Goal: Find contact information: Find contact information

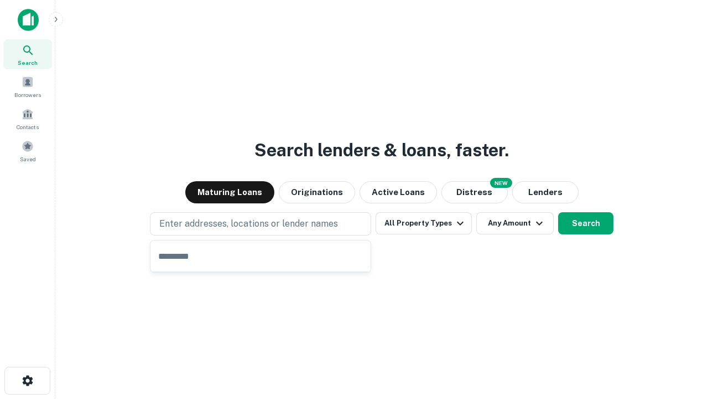
type input "**********"
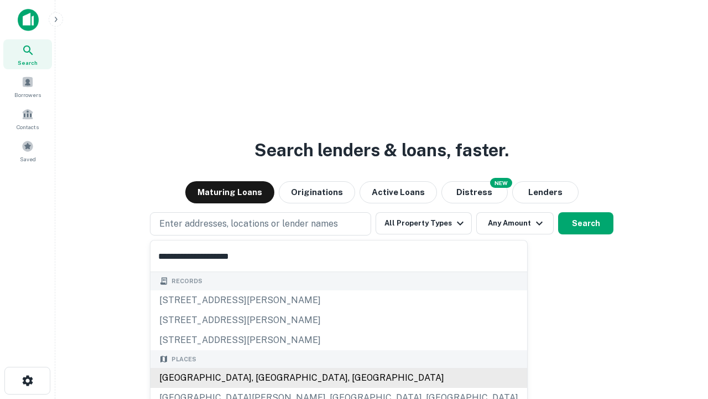
click at [265, 377] on div "[GEOGRAPHIC_DATA], [GEOGRAPHIC_DATA], [GEOGRAPHIC_DATA]" at bounding box center [339, 378] width 377 height 20
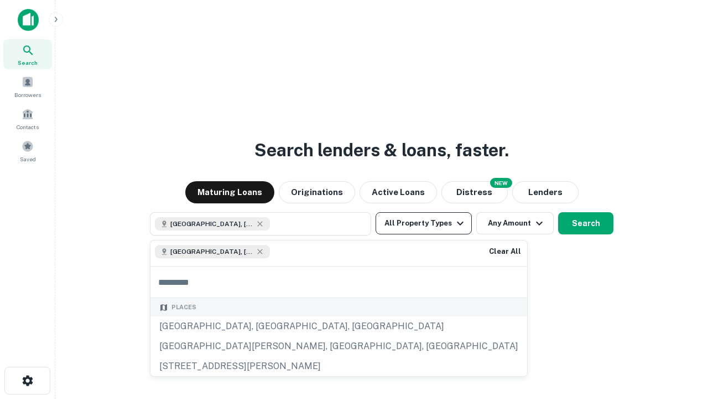
click at [424, 223] on button "All Property Types" at bounding box center [424, 223] width 96 height 22
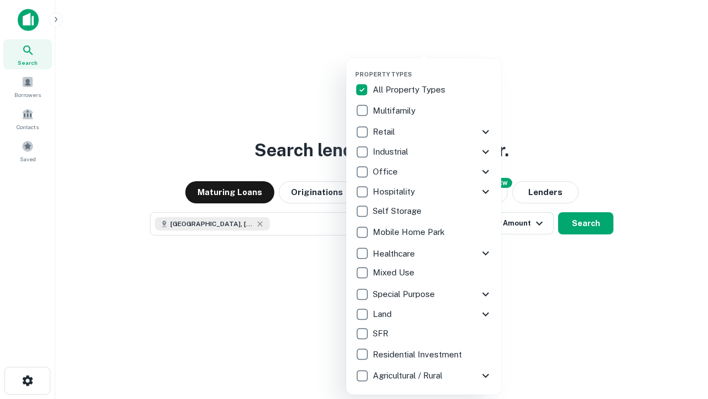
click at [433, 67] on button "button" at bounding box center [432, 67] width 155 height 1
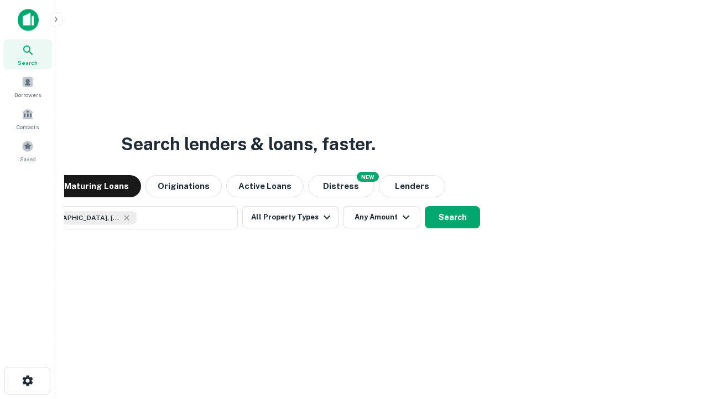
scroll to position [18, 0]
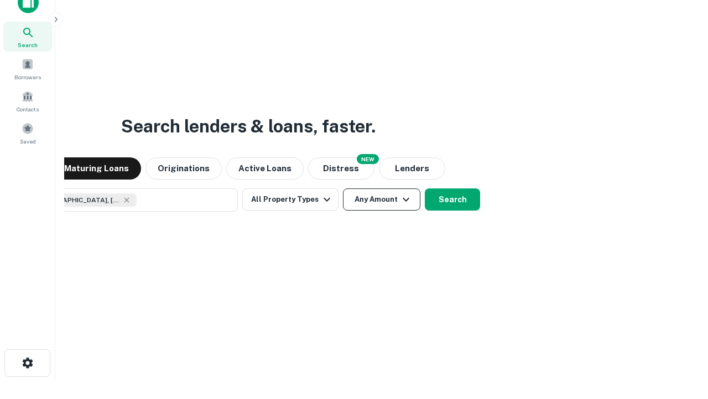
click at [343, 188] on button "Any Amount" at bounding box center [381, 199] width 77 height 22
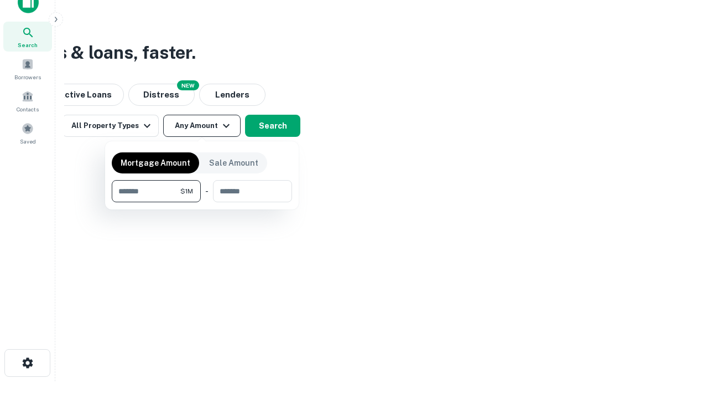
type input "*******"
click at [202, 202] on button "button" at bounding box center [202, 202] width 180 height 1
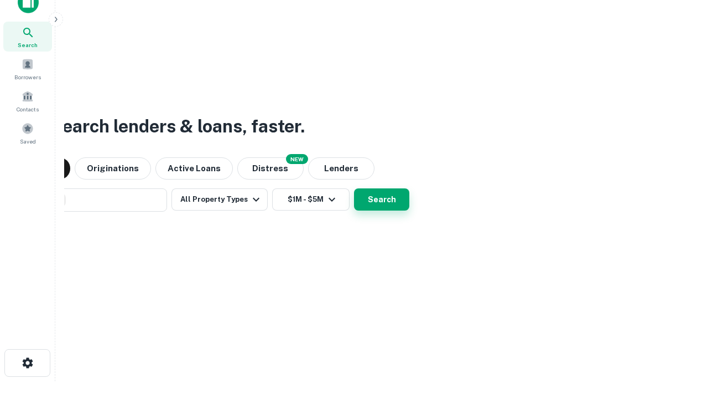
click at [354, 188] on button "Search" at bounding box center [381, 199] width 55 height 22
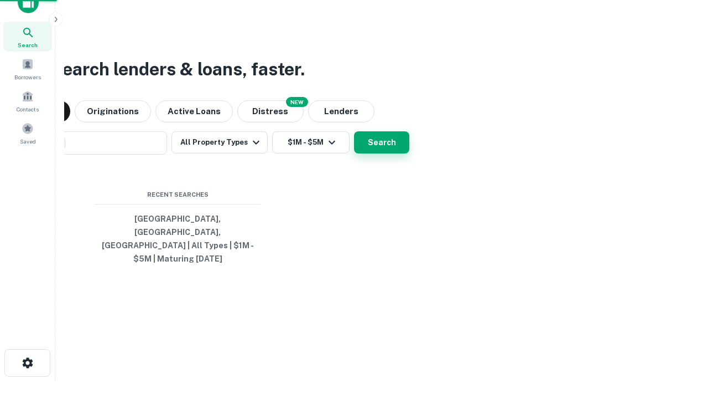
scroll to position [36, 313]
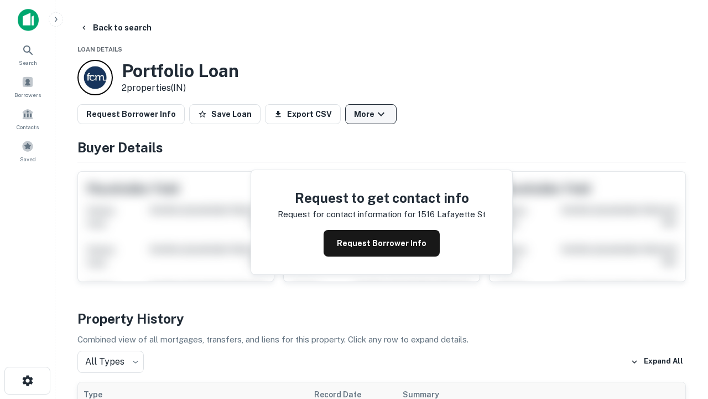
click at [371, 114] on button "More" at bounding box center [370, 114] width 51 height 20
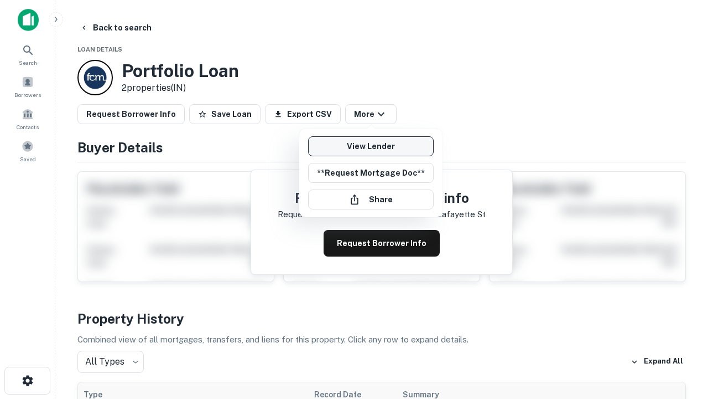
click at [371, 146] on link "View Lender" at bounding box center [371, 146] width 126 height 20
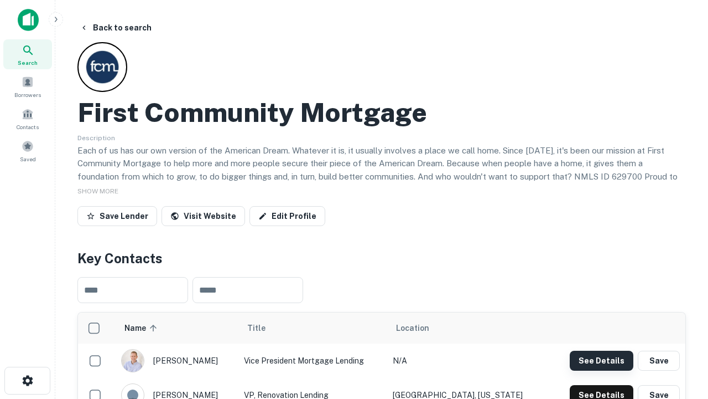
click at [602, 360] on button "See Details" at bounding box center [602, 360] width 64 height 20
click at [27, 380] on icon "button" at bounding box center [27, 380] width 13 height 13
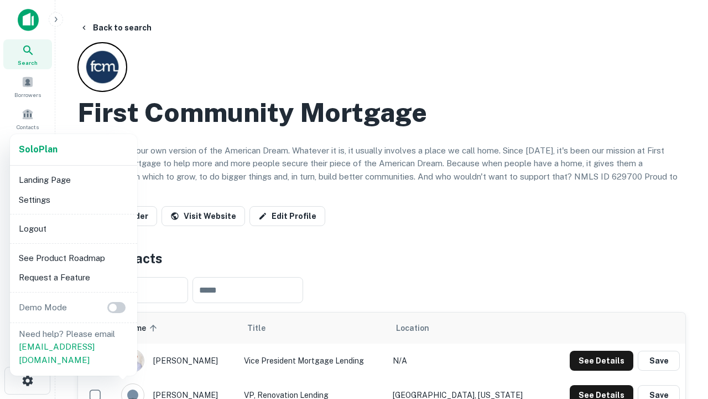
click at [73, 228] on li "Logout" at bounding box center [73, 229] width 118 height 20
